Goal: Task Accomplishment & Management: Manage account settings

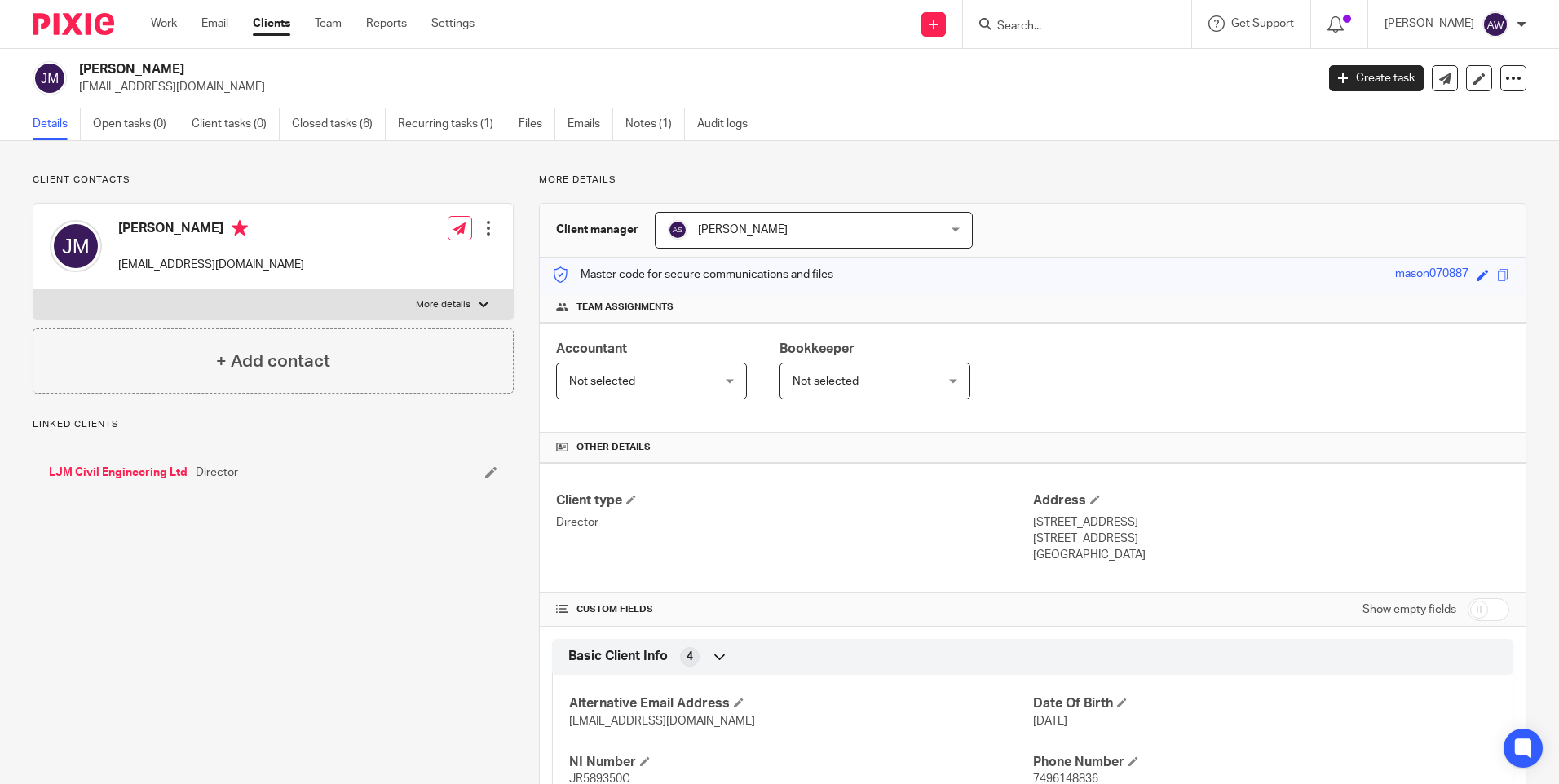
click at [1049, 26] on input "Search" at bounding box center [1069, 27] width 147 height 15
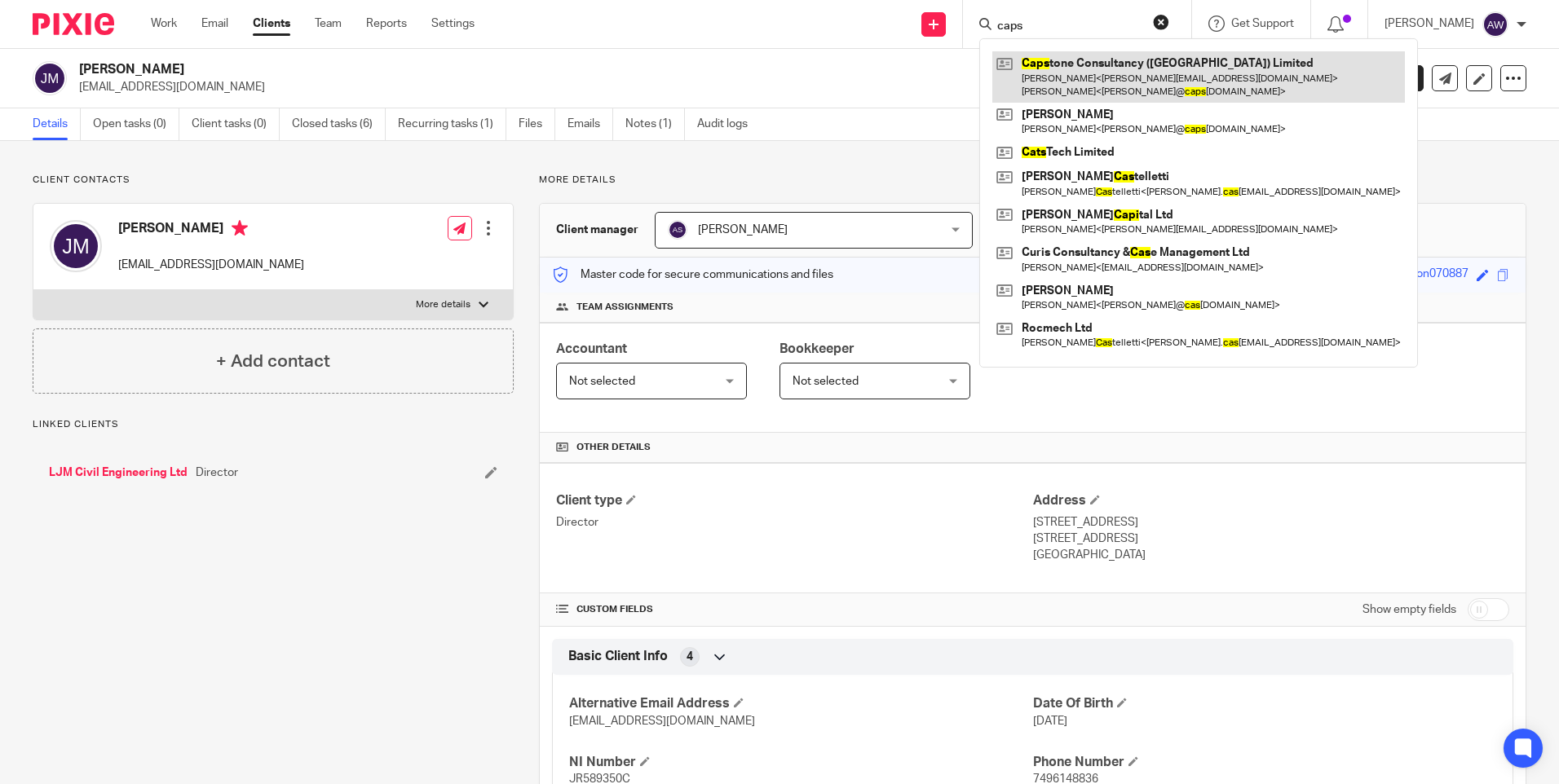
type input "caps"
click at [1057, 57] on link at bounding box center [1199, 77] width 413 height 51
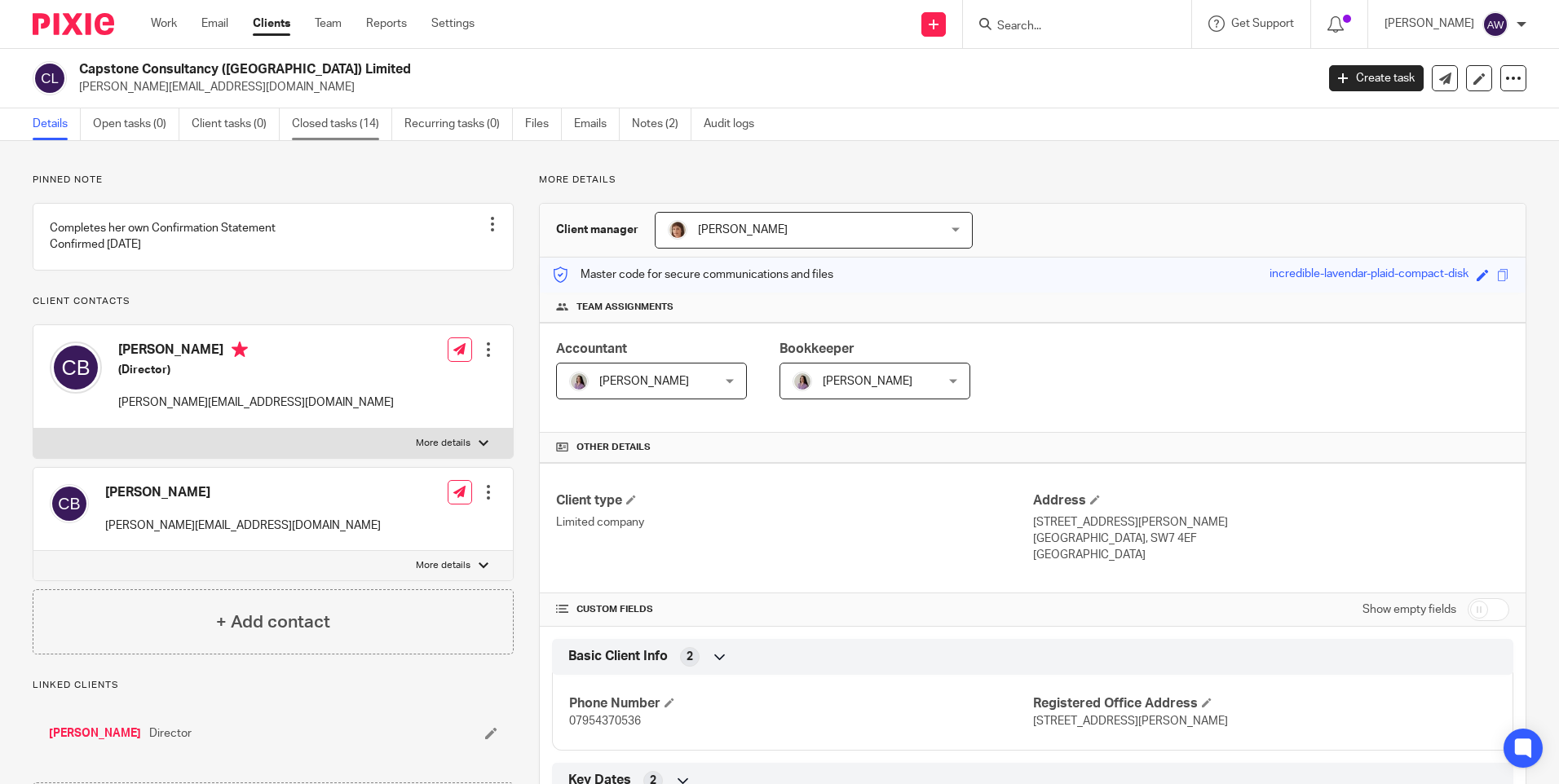
click at [331, 125] on link "Closed tasks (14)" at bounding box center [342, 124] width 100 height 32
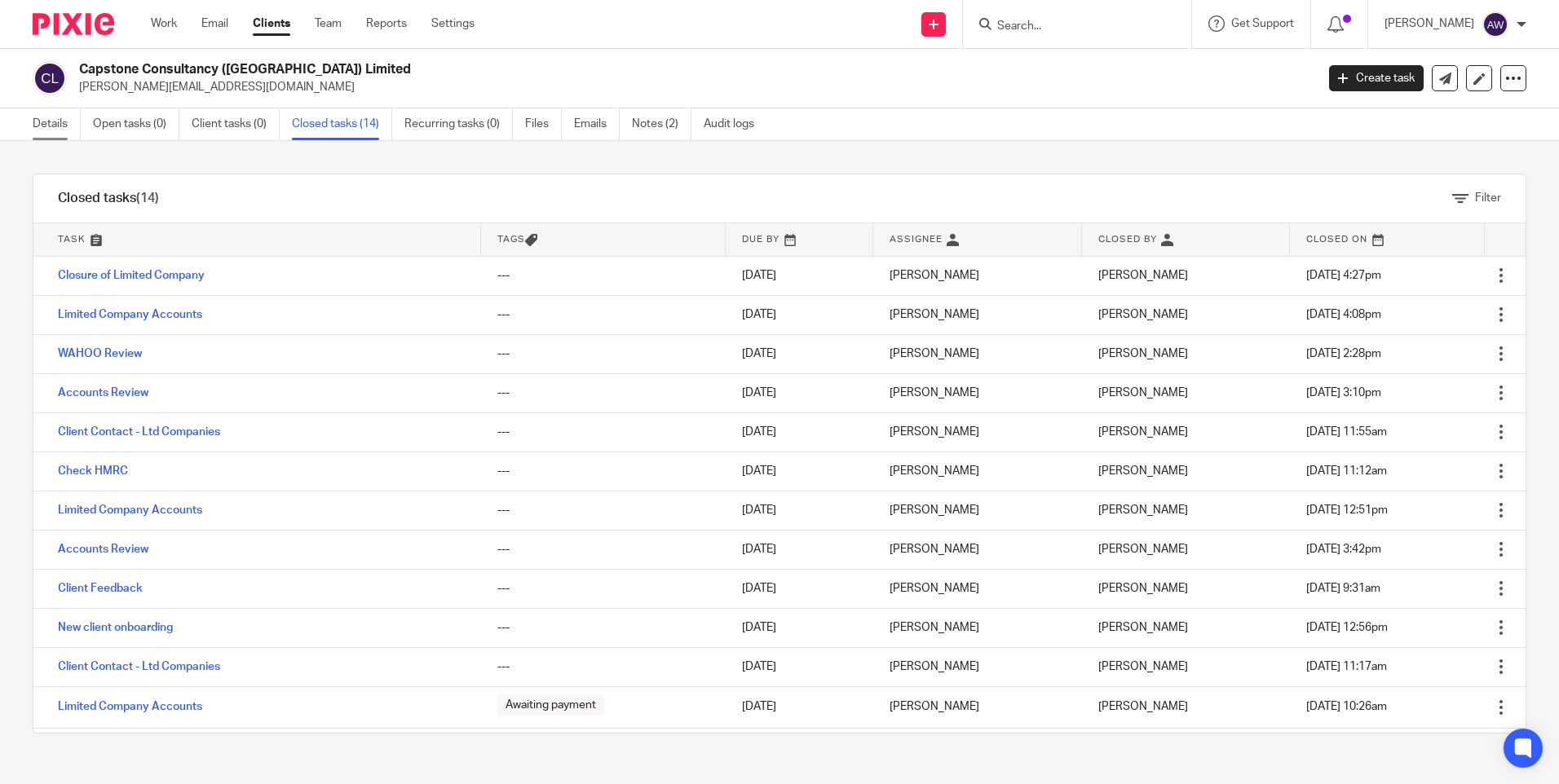
click at [38, 126] on link "Details" at bounding box center [56, 124] width 48 height 32
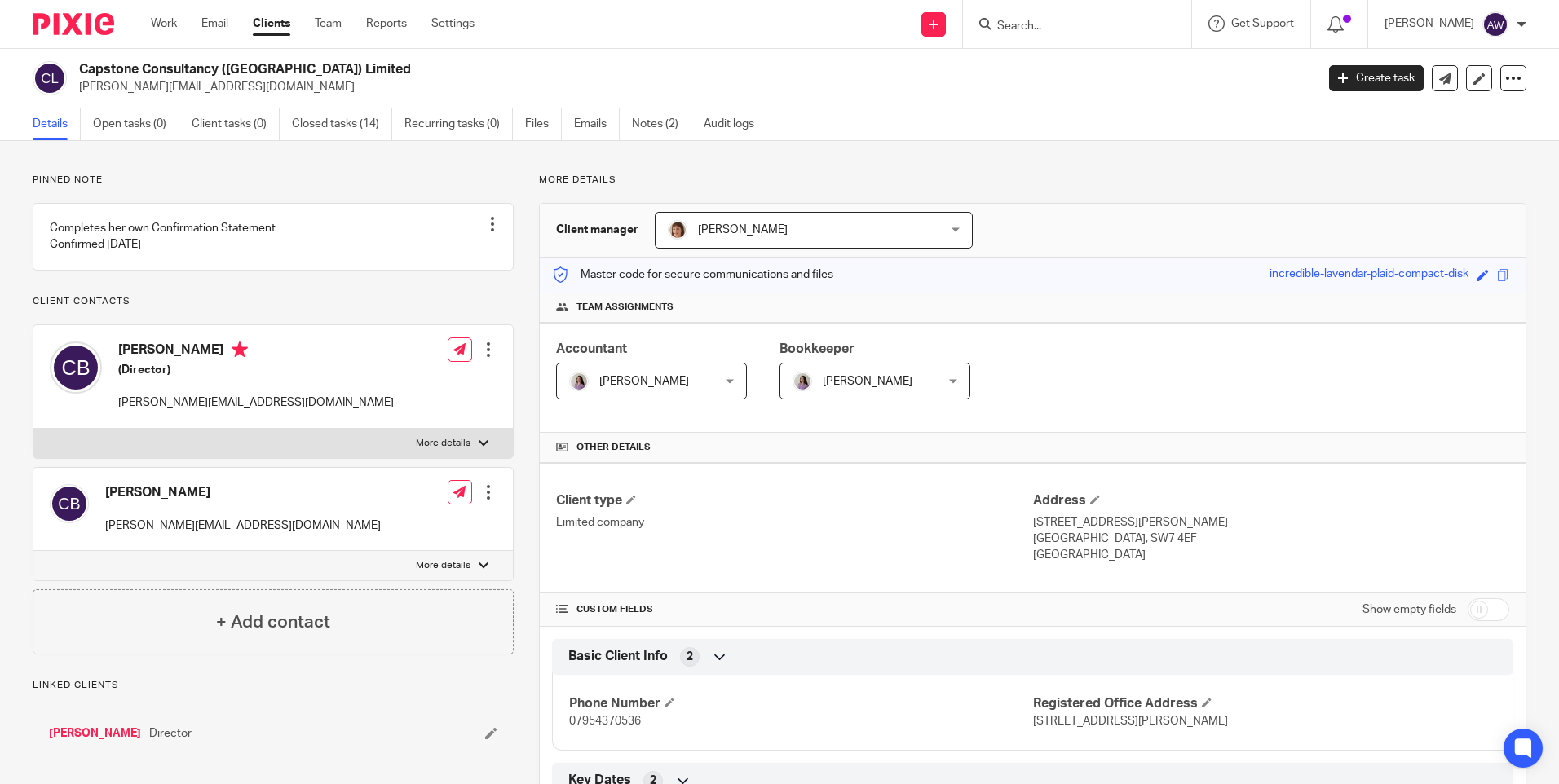
click at [1473, 607] on input "checkbox" at bounding box center [1489, 609] width 42 height 23
checkbox input "true"
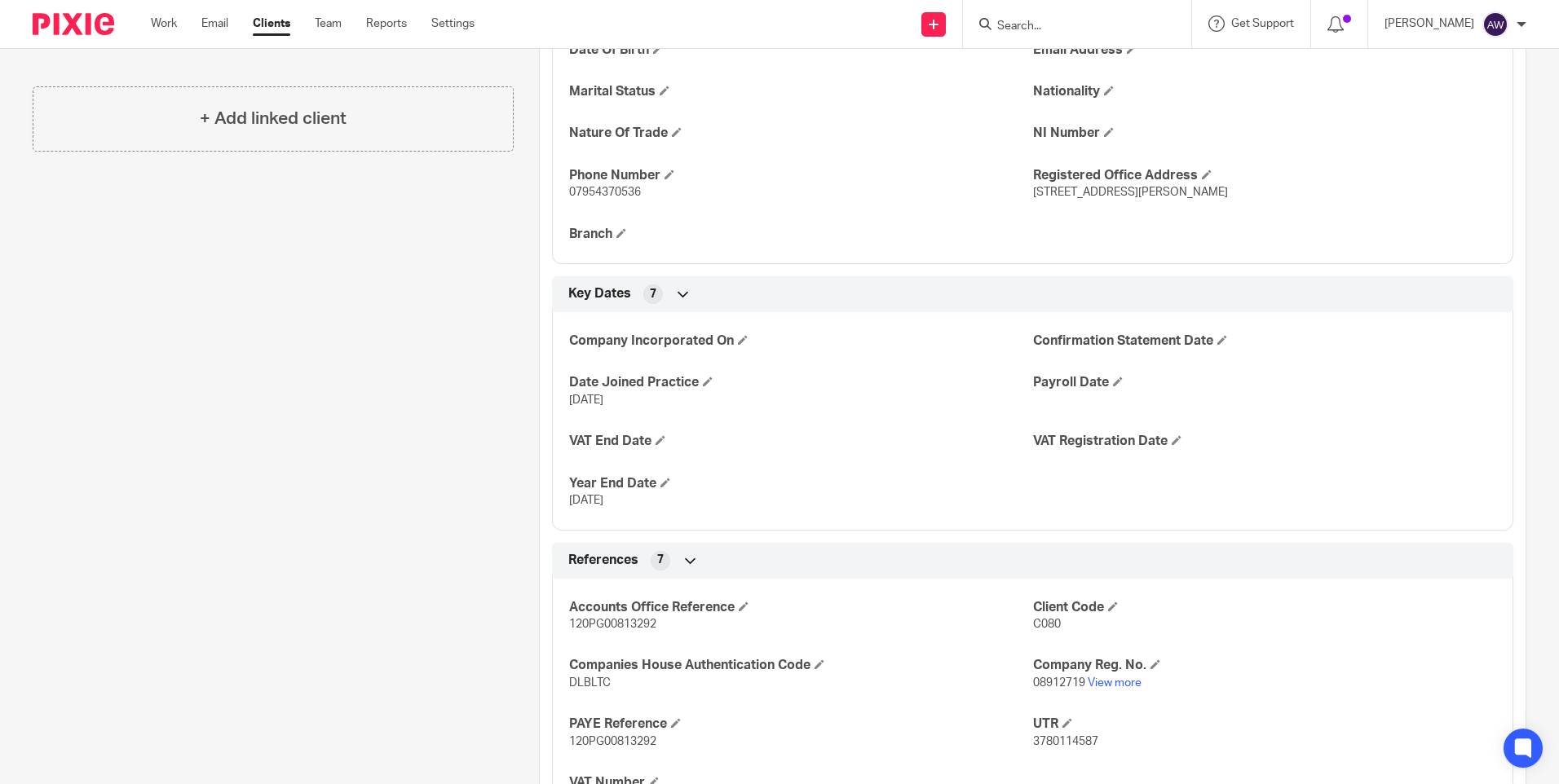
scroll to position [978, 0]
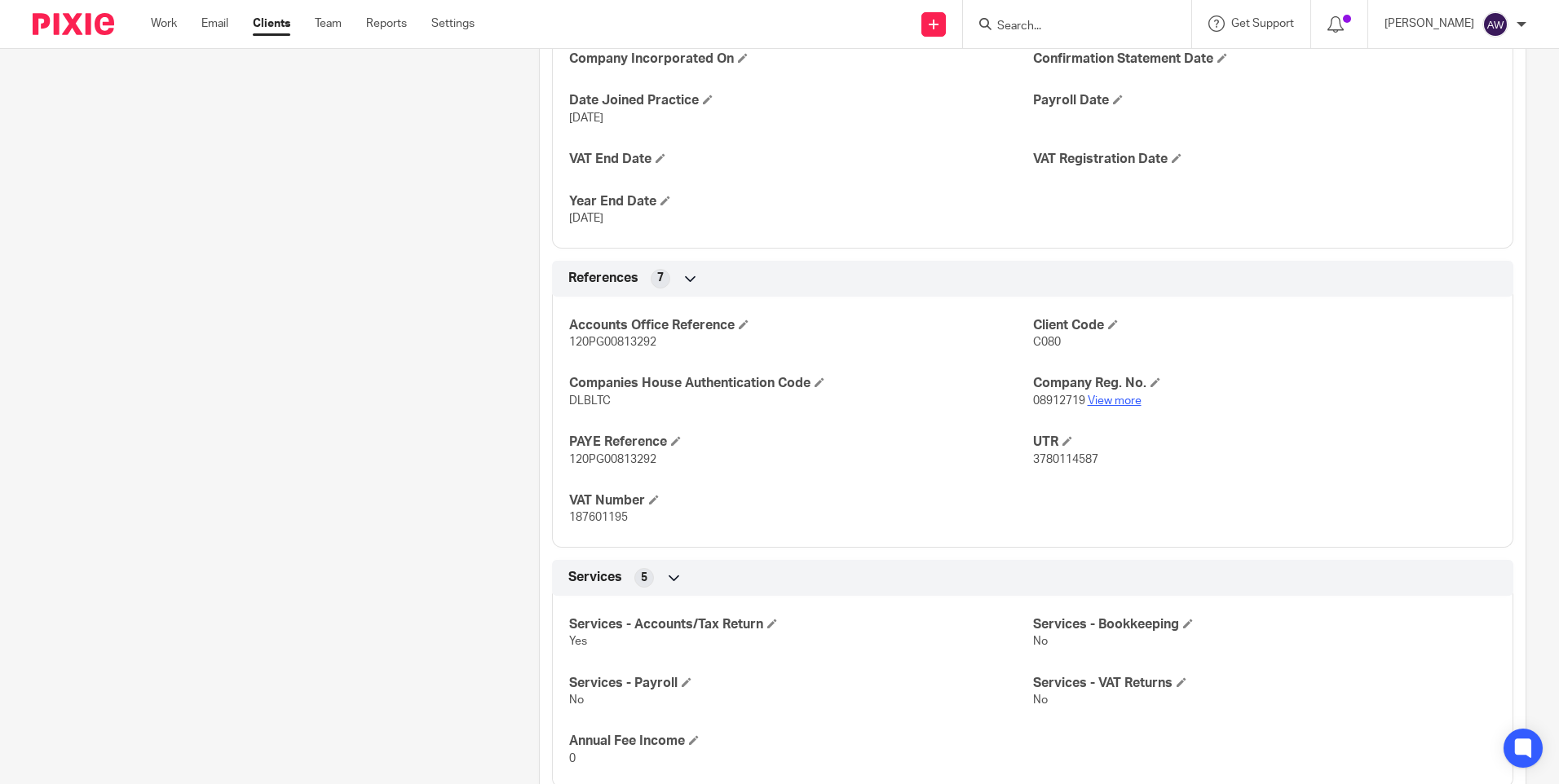
click at [1107, 403] on link "View more" at bounding box center [1115, 401] width 54 height 11
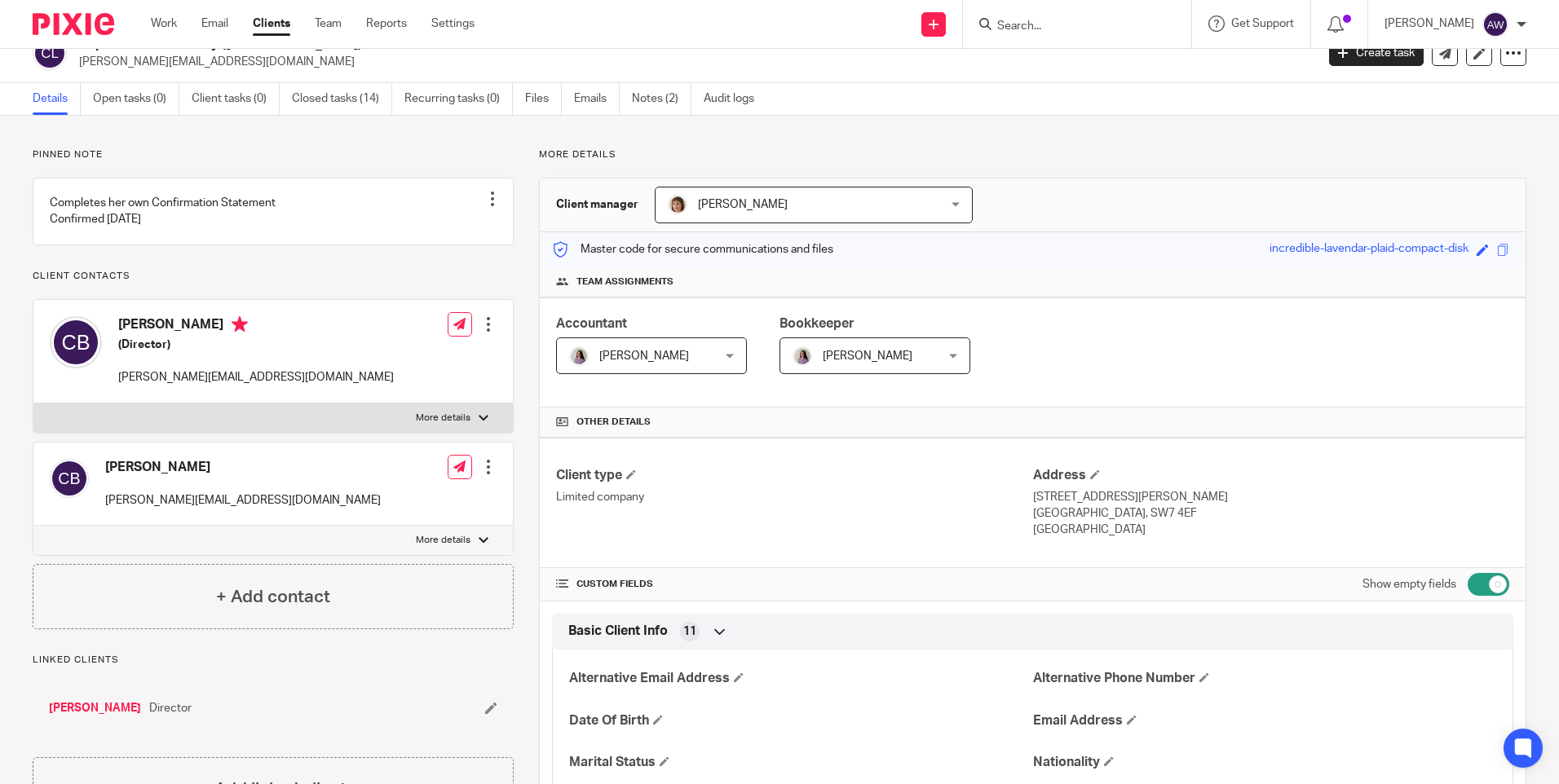
scroll to position [0, 0]
